Goal: Task Accomplishment & Management: Complete application form

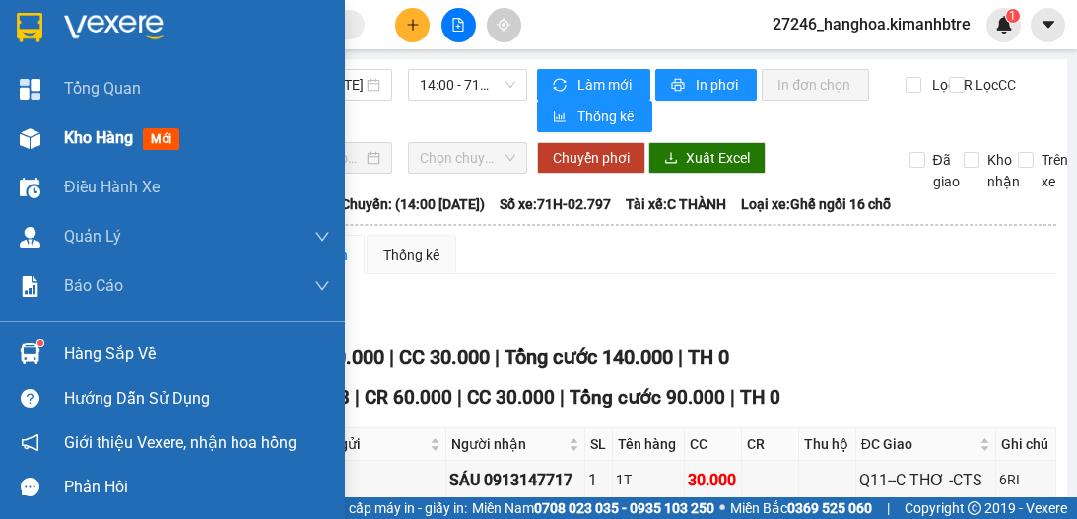
click at [83, 130] on span "Kho hàng" at bounding box center [98, 137] width 69 height 19
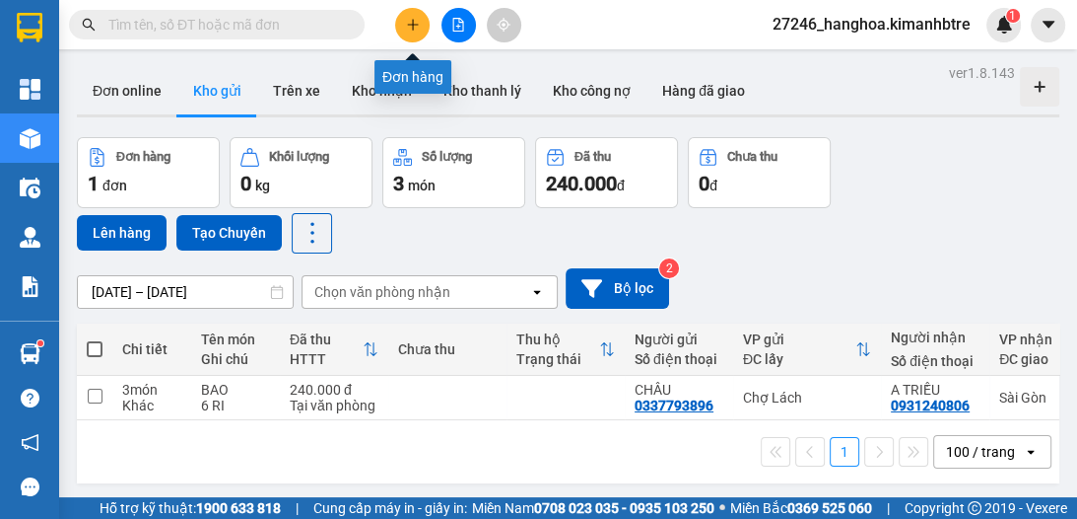
click at [406, 18] on icon "plus" at bounding box center [413, 25] width 14 height 14
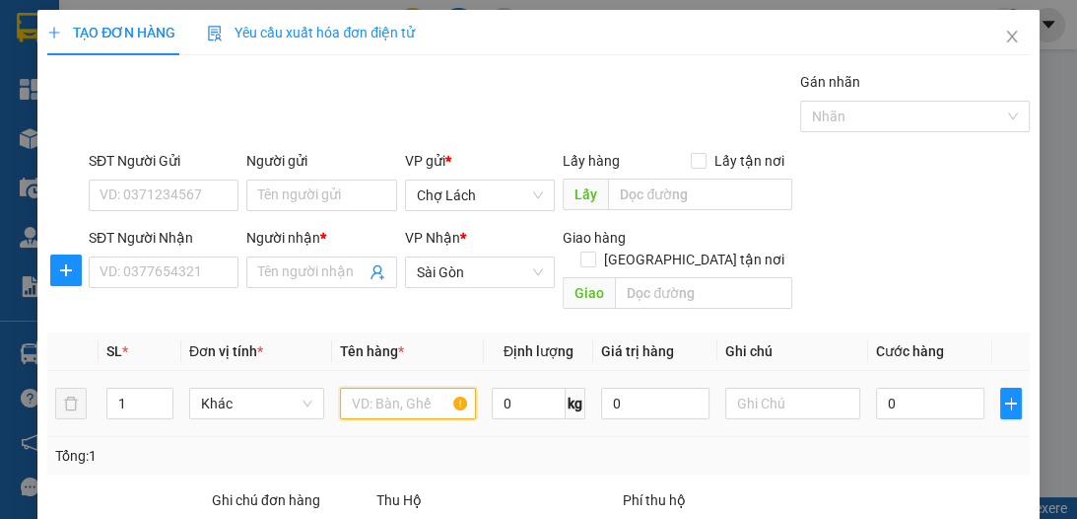
click at [374, 387] on input "text" at bounding box center [407, 403] width 135 height 32
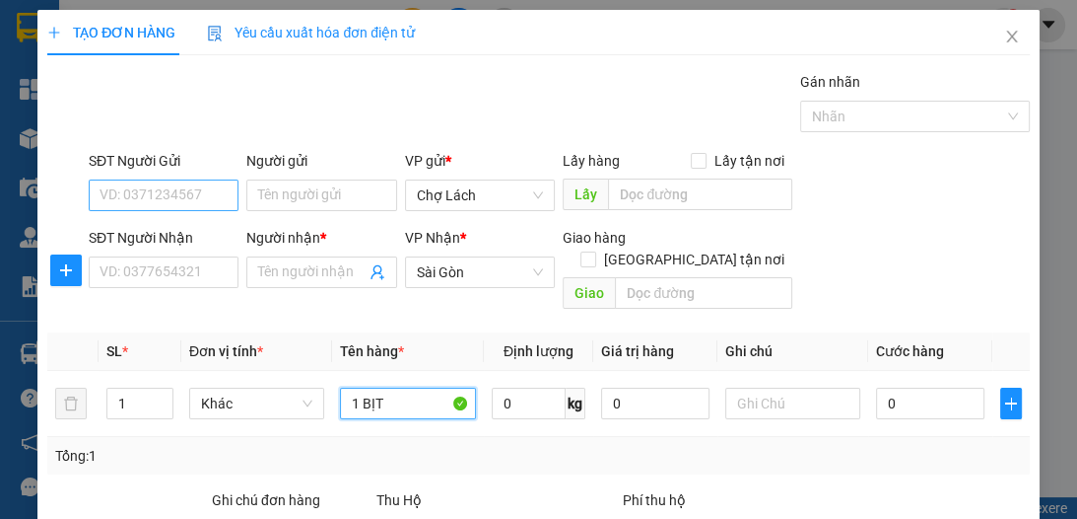
type input "1 BỊT"
click at [198, 204] on input "SĐT Người Gửi" at bounding box center [164, 195] width 150 height 32
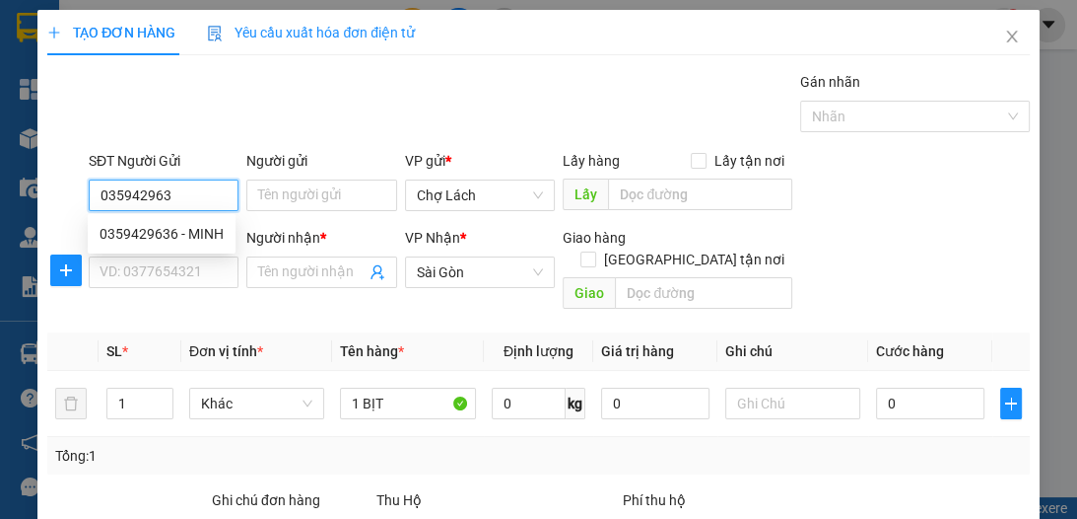
type input "0359429636"
click at [201, 237] on div "0359429636 - MINH" at bounding box center [162, 234] width 124 height 22
type input "MINH"
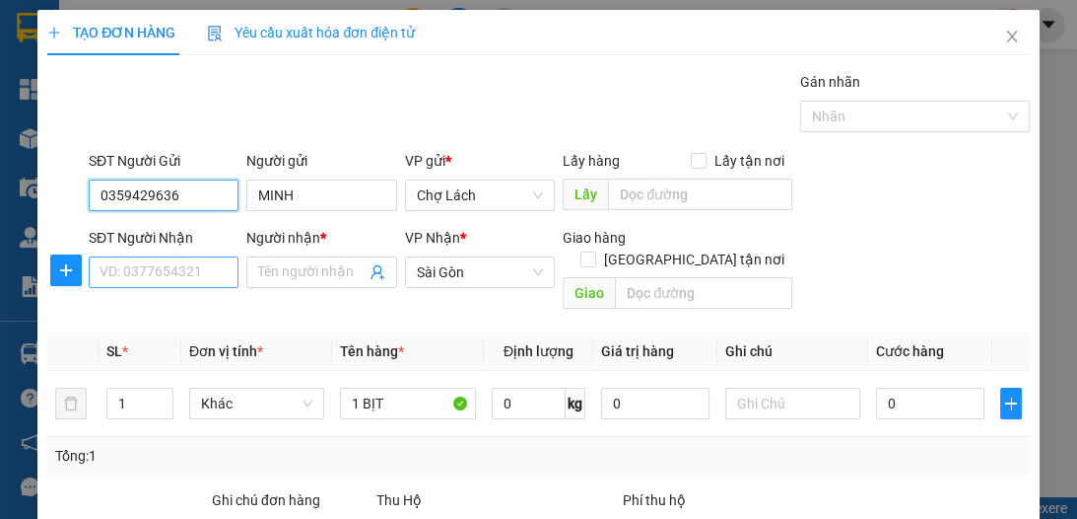
type input "0359429636"
click at [210, 276] on input "SĐT Người Nhận" at bounding box center [164, 272] width 150 height 32
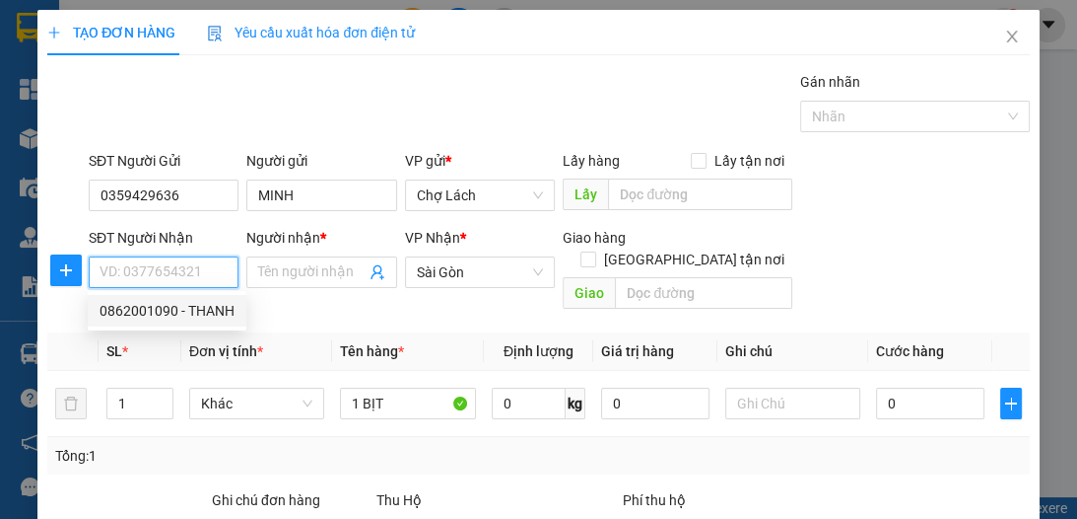
drag, startPoint x: 217, startPoint y: 307, endPoint x: 260, endPoint y: 315, distance: 44.3
click at [217, 307] on div "0862001090 - THANH" at bounding box center [167, 311] width 135 height 22
type input "0862001090"
type input "THANH"
type input "Q8- TR50K(CHÚ THƠ GIAO)"
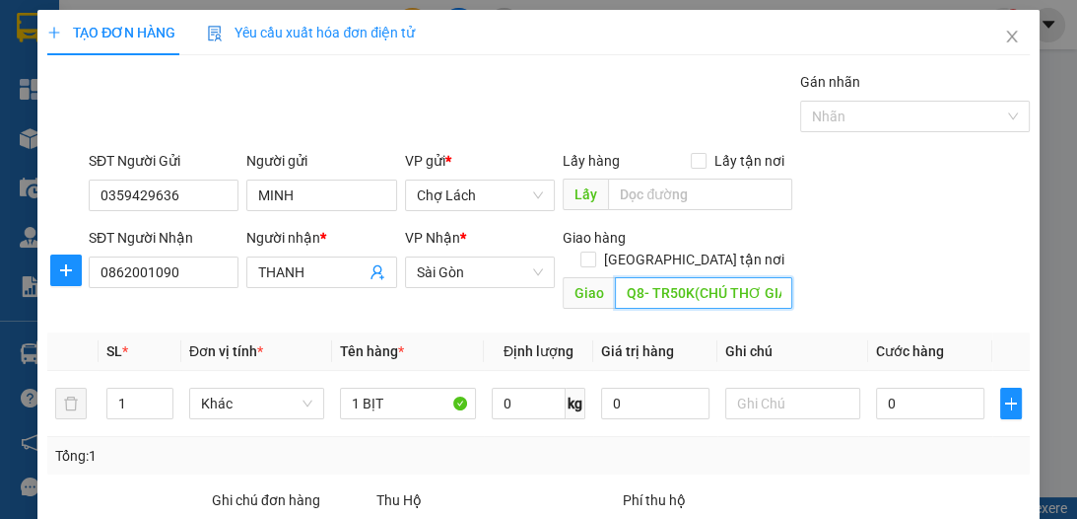
click at [690, 277] on input "Q8- TR50K(CHÚ THƠ GIAO)" at bounding box center [703, 293] width 177 height 32
drag, startPoint x: 615, startPoint y: 272, endPoint x: 768, endPoint y: 279, distance: 153.0
click at [768, 279] on input "Q8- TR50K(CHÚ THƠ GIAO)" at bounding box center [703, 293] width 177 height 32
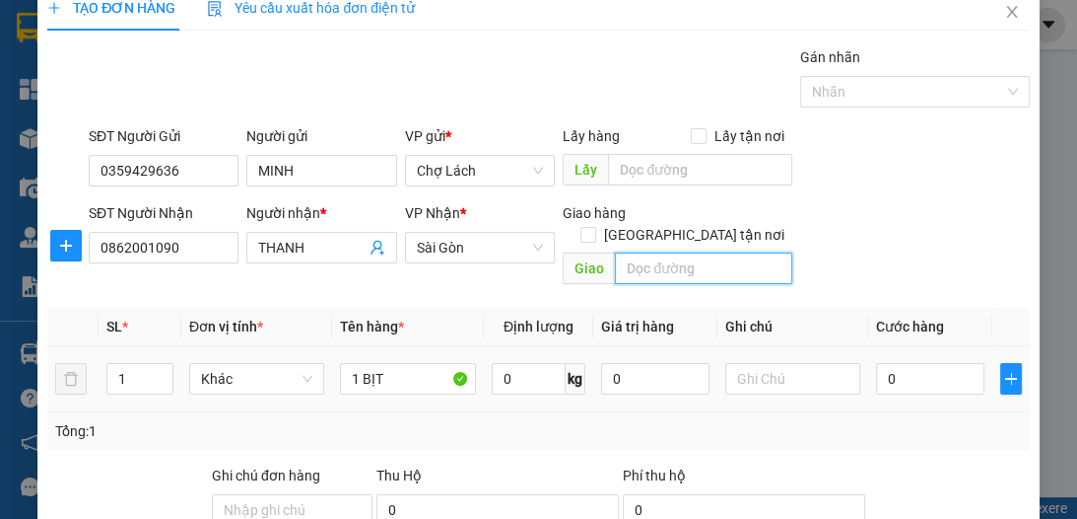
scroll to position [26, 0]
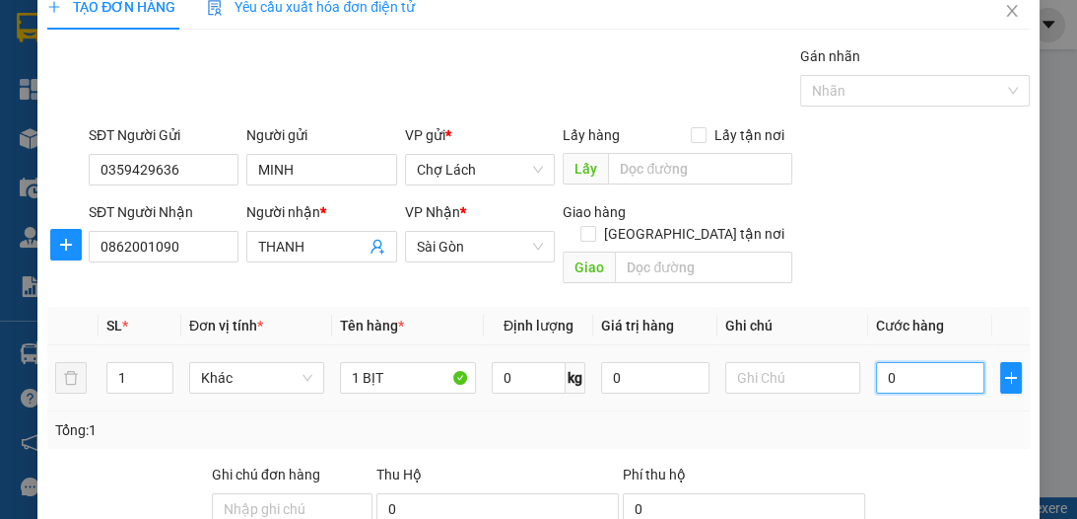
click at [880, 362] on input "0" at bounding box center [930, 378] width 108 height 32
type input "3"
type input "30"
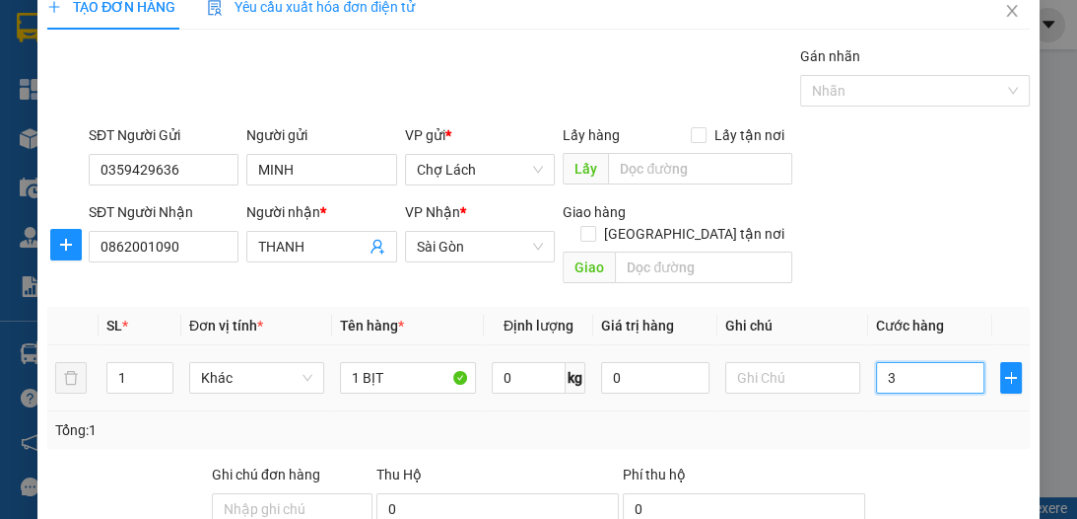
type input "30"
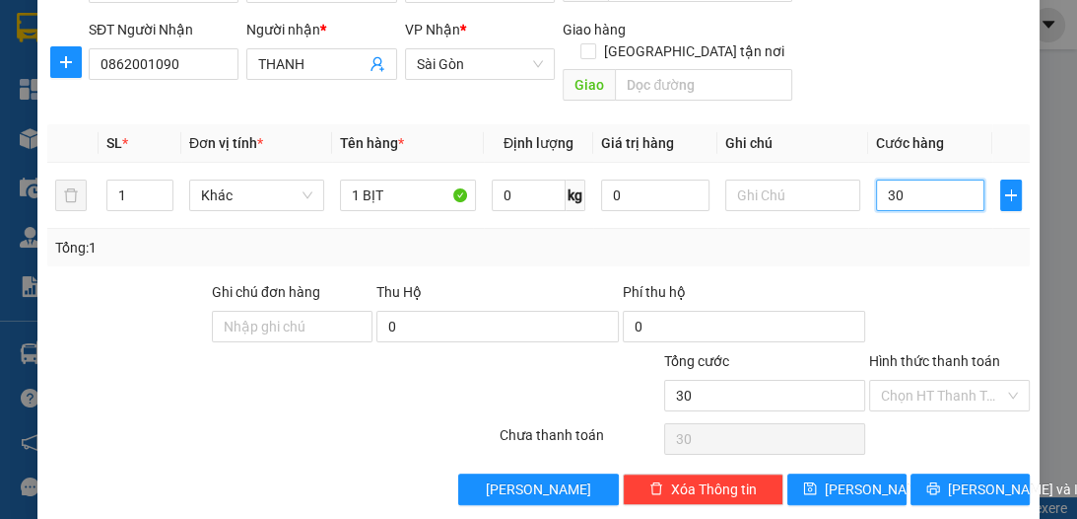
scroll to position [209, 0]
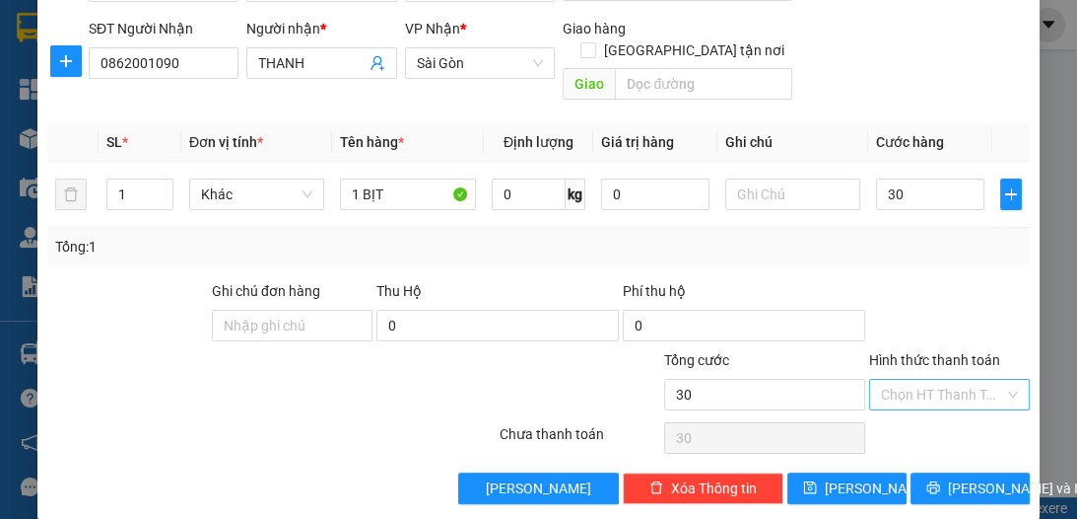
click at [922, 380] on input "Hình thức thanh toán" at bounding box center [942, 395] width 123 height 30
type input "30.000"
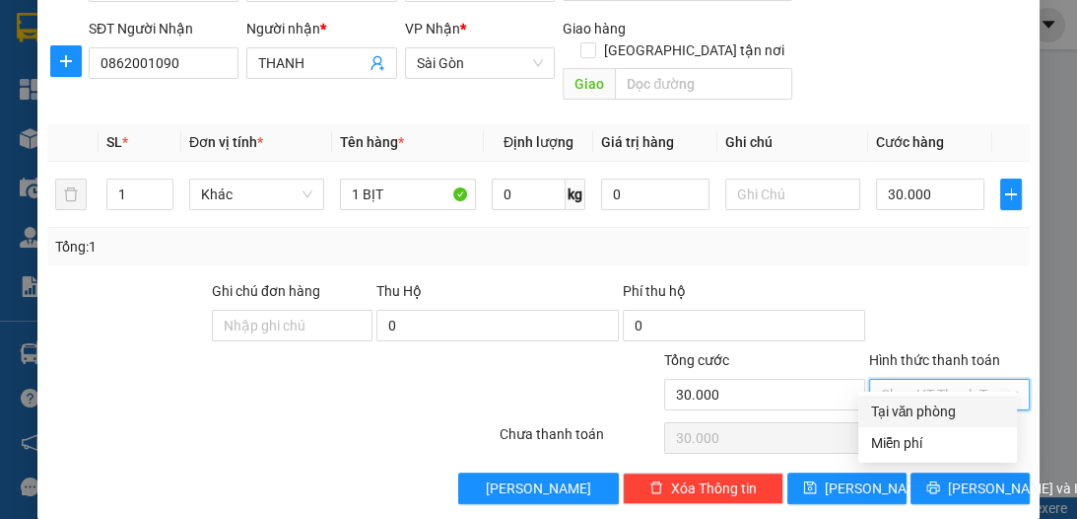
click at [929, 406] on div "Tại văn phòng" at bounding box center [937, 411] width 135 height 22
type input "0"
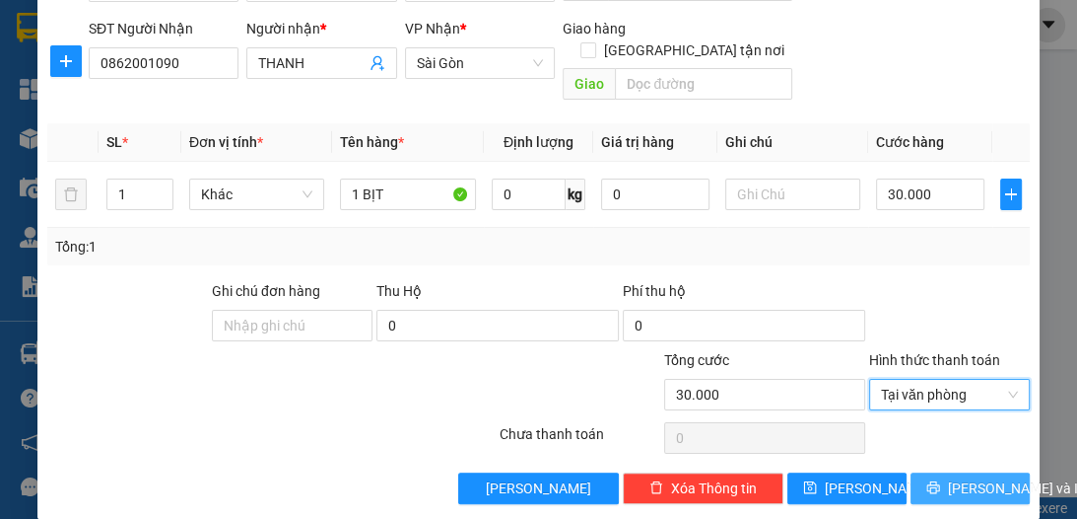
click at [955, 477] on span "[PERSON_NAME] và In" at bounding box center [1017, 488] width 138 height 22
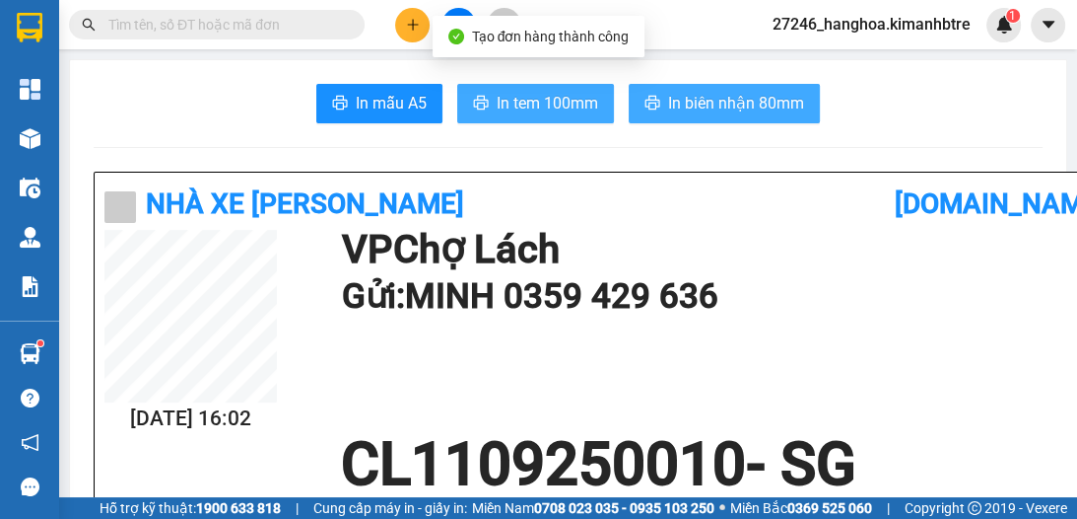
click at [570, 99] on span "In tem 100mm" at bounding box center [548, 103] width 102 height 25
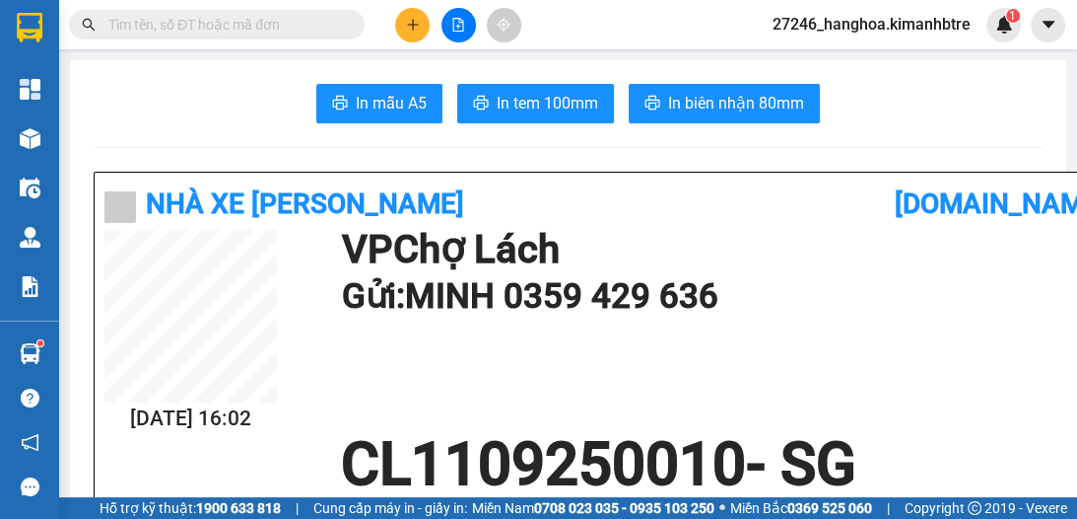
scroll to position [116, 0]
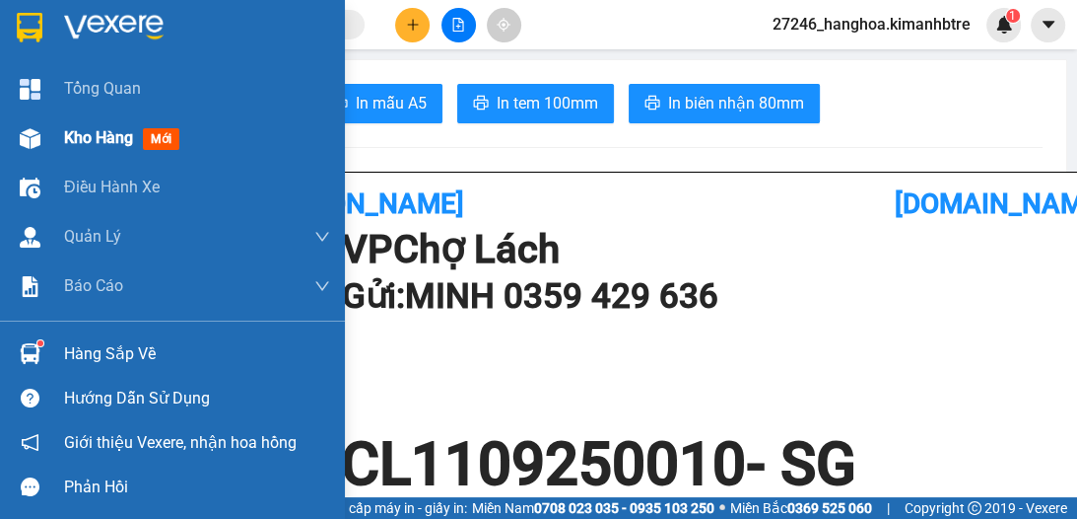
click at [91, 125] on div "Kho hàng mới" at bounding box center [125, 137] width 123 height 25
